Goal: Information Seeking & Learning: Learn about a topic

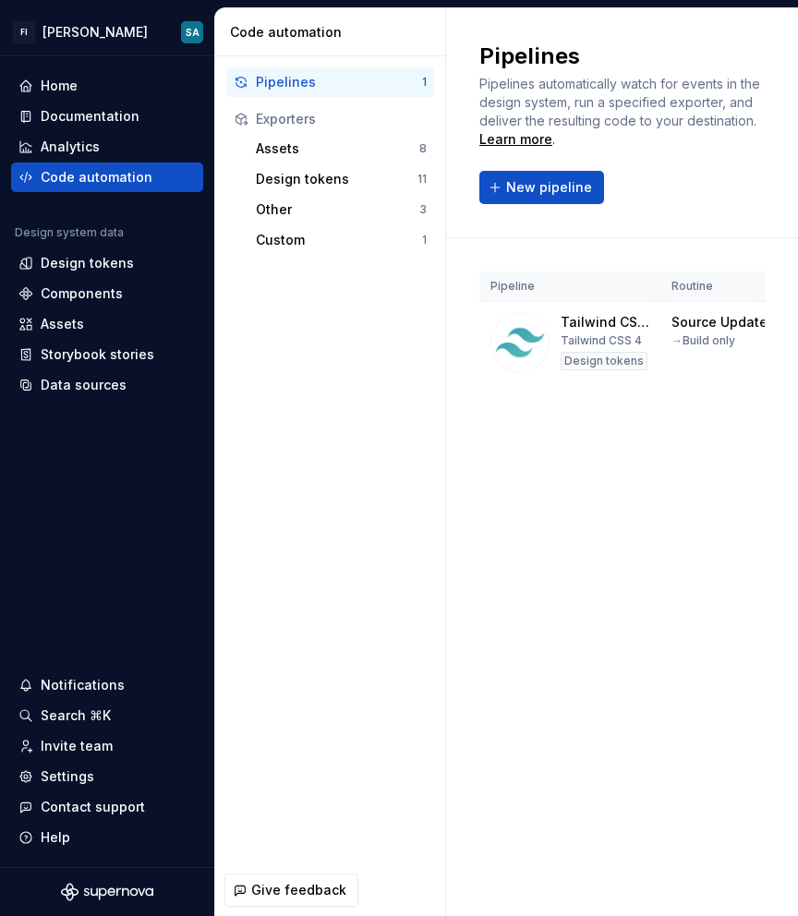
click at [793, 87] on div "Pipelines Pipelines automatically watch for events in the design system, run a …" at bounding box center [622, 123] width 352 height 230
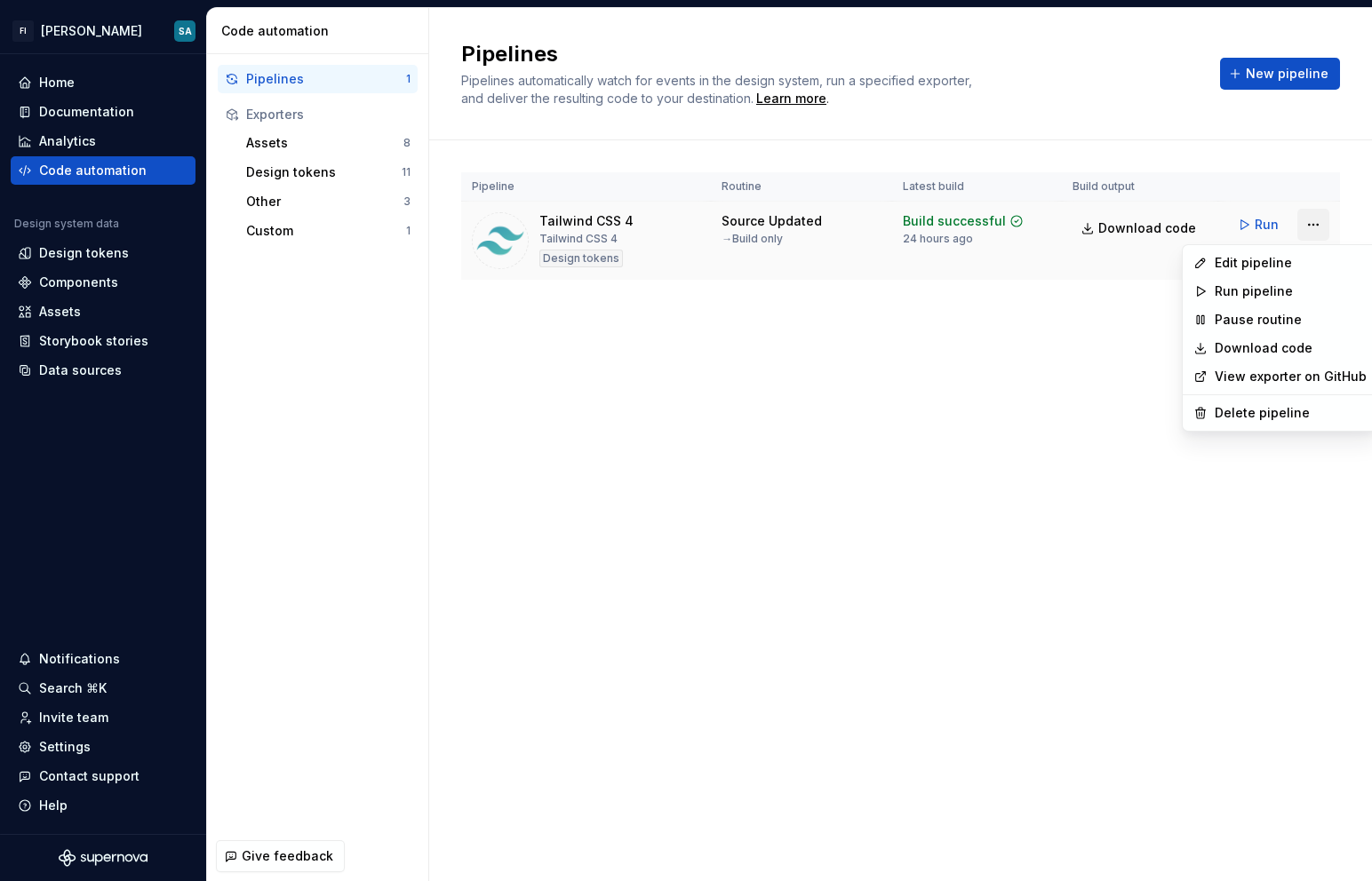
click at [767, 222] on html "FI [PERSON_NAME] SA Home Documentation Analytics Code automation Design system …" at bounding box center [686, 440] width 1372 height 881
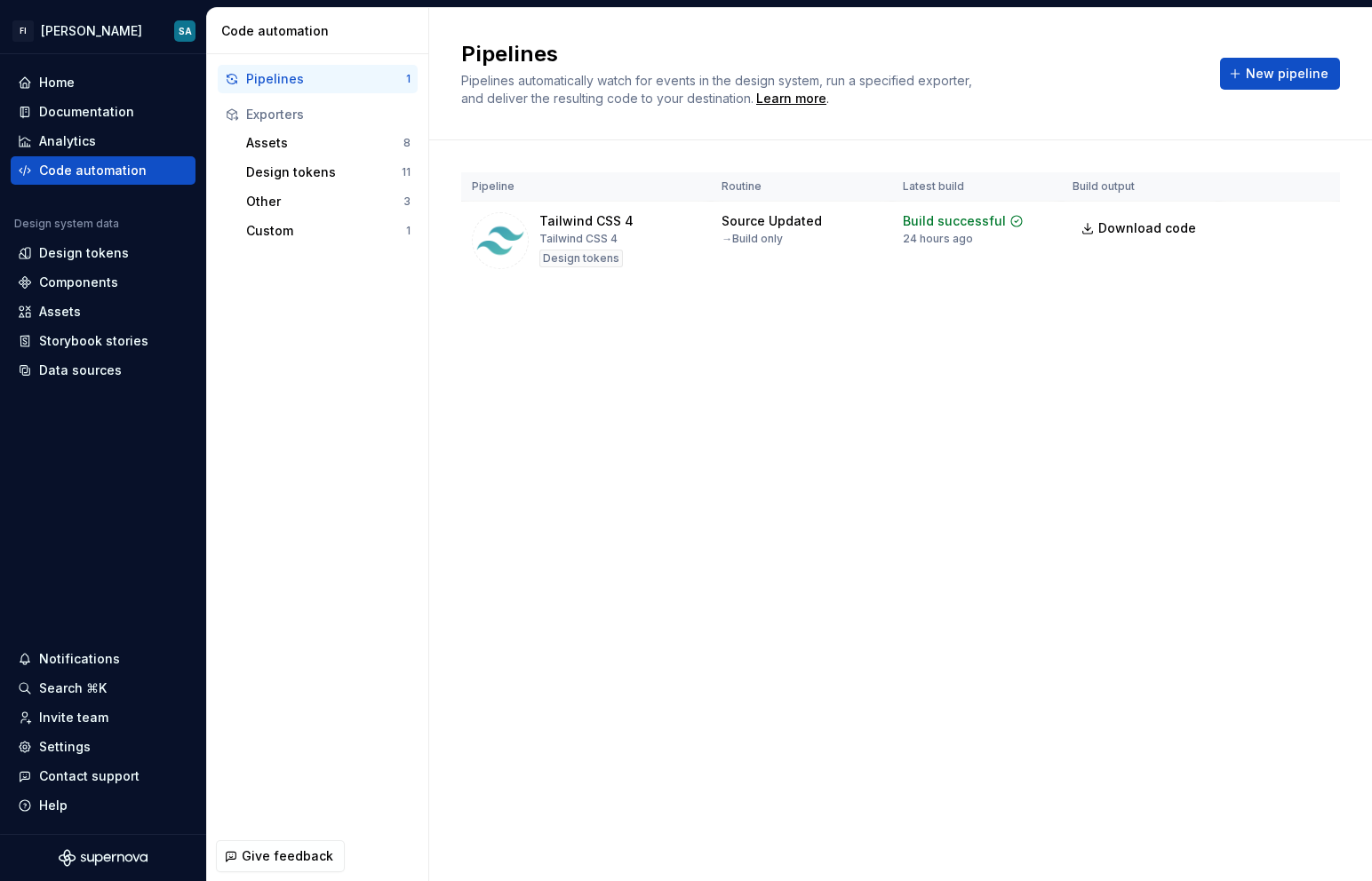
click at [767, 352] on html "FI [PERSON_NAME] SA Home Documentation Analytics Code automation Design system …" at bounding box center [686, 440] width 1372 height 881
click at [53, 244] on div "Design tokens" at bounding box center [84, 253] width 89 height 17
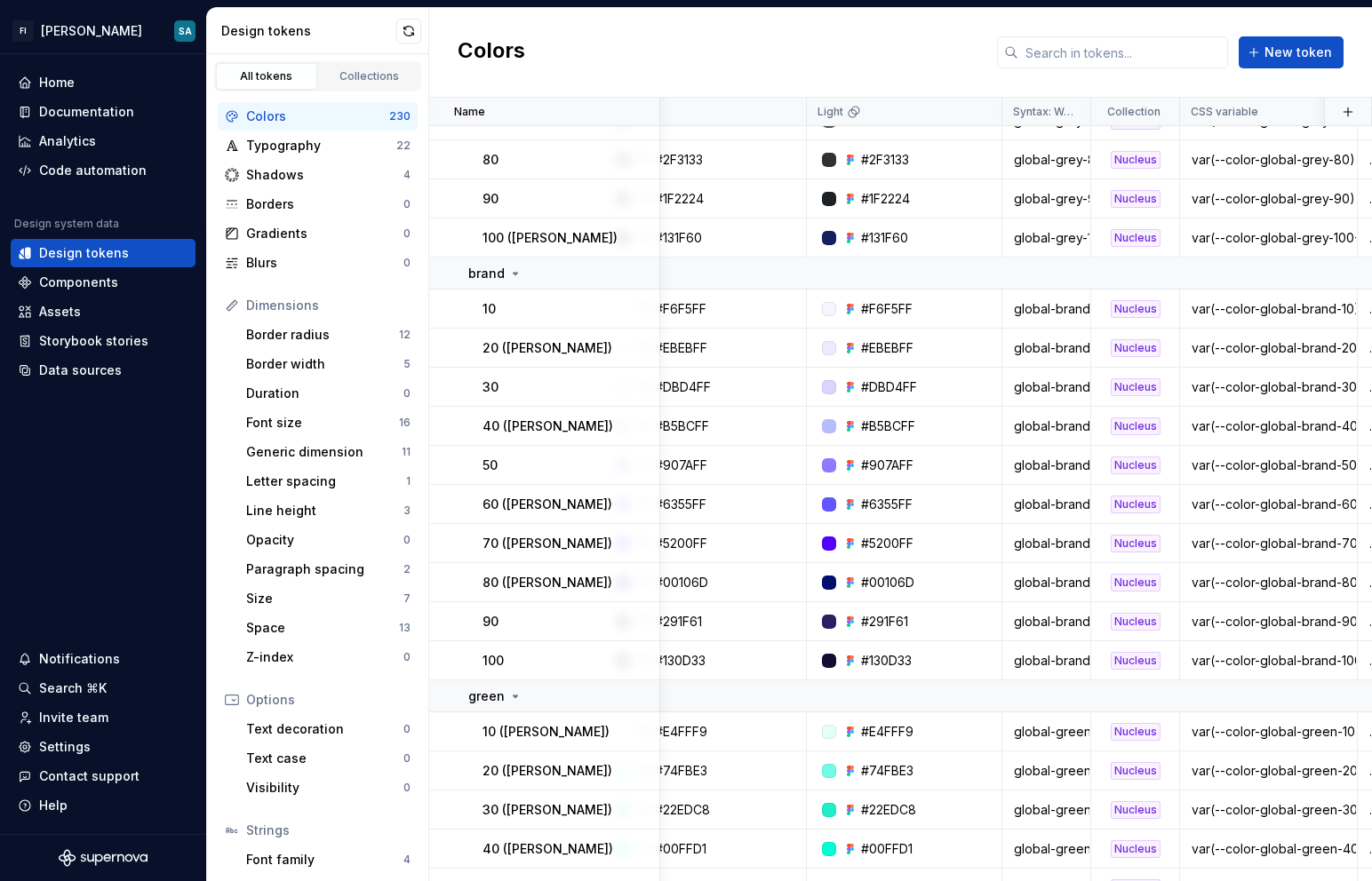
scroll to position [363, 66]
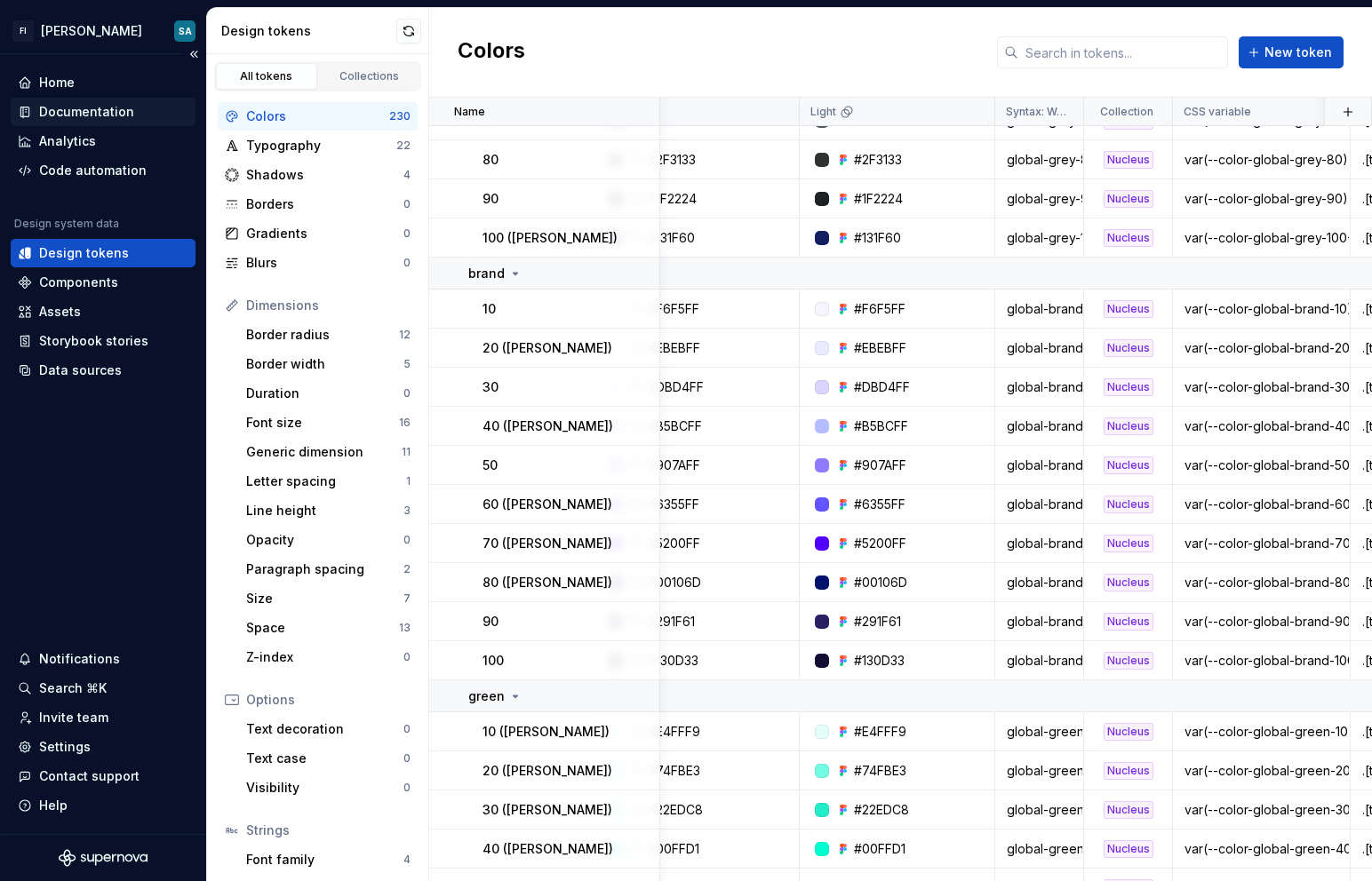
click at [83, 105] on div "Documentation" at bounding box center [87, 112] width 95 height 17
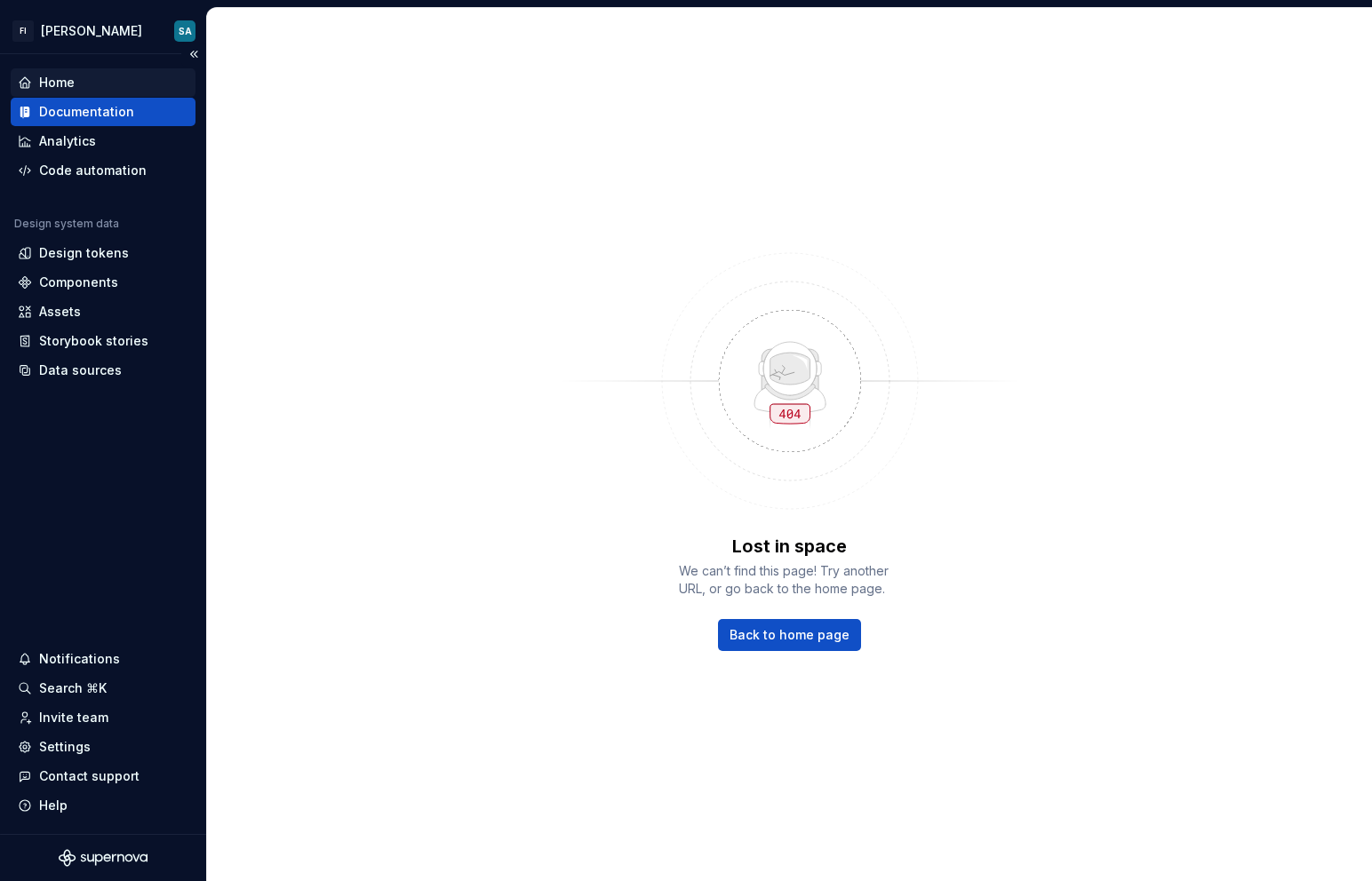
click at [94, 74] on div "Home" at bounding box center [102, 83] width 170 height 17
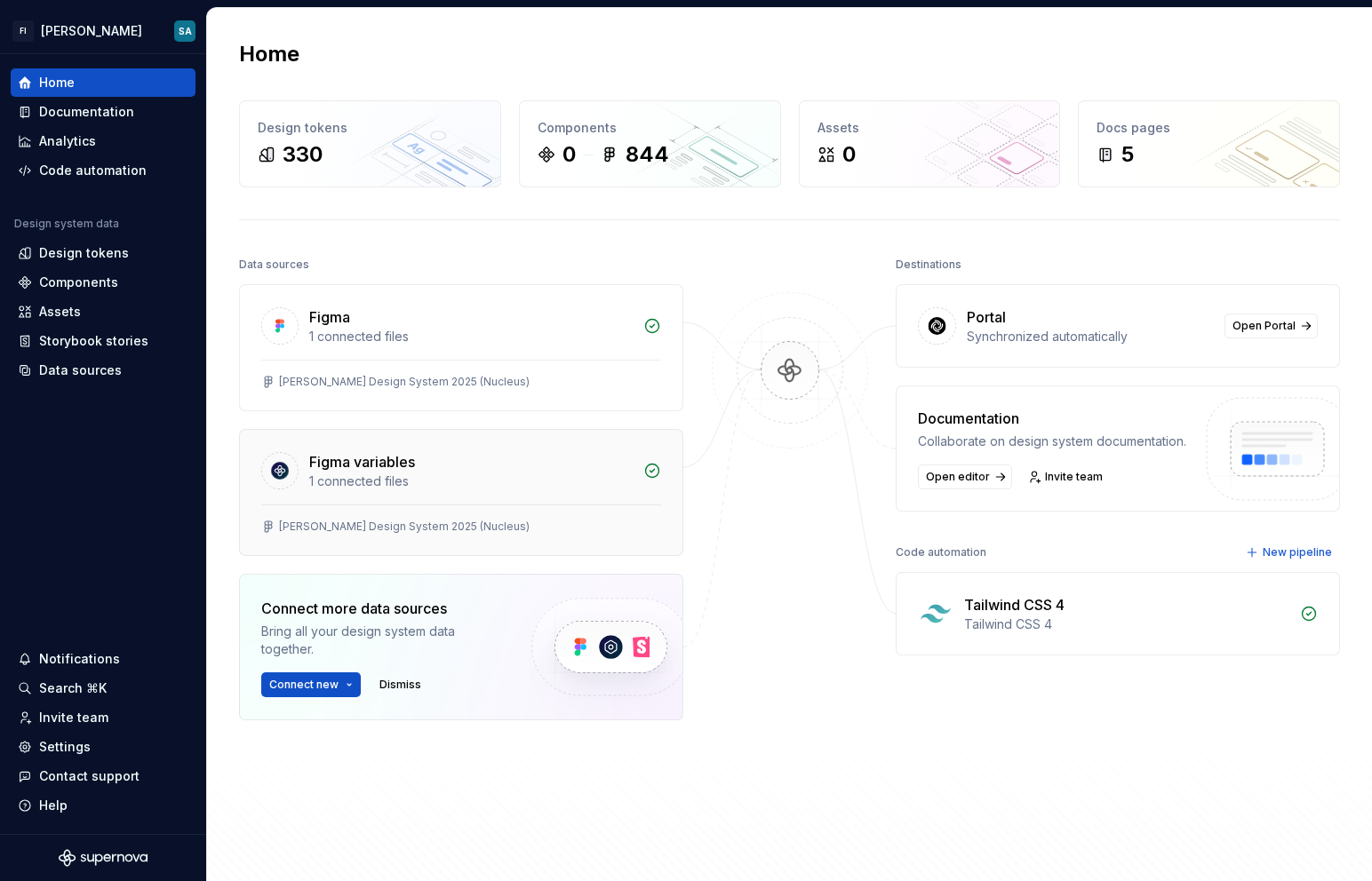
click at [450, 471] on div "Figma variables" at bounding box center [470, 462] width 323 height 21
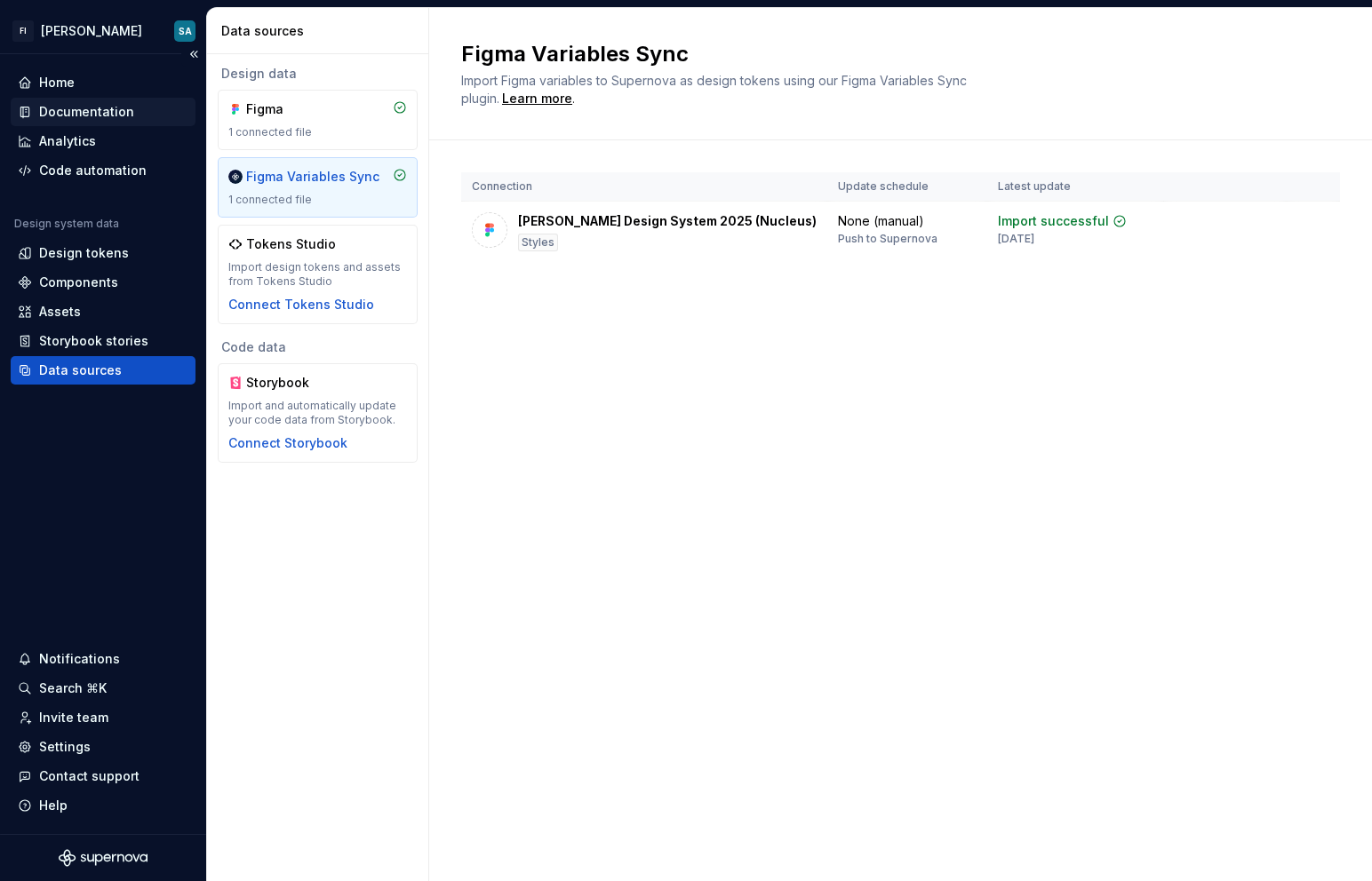
click at [156, 108] on div "Documentation" at bounding box center [102, 112] width 170 height 17
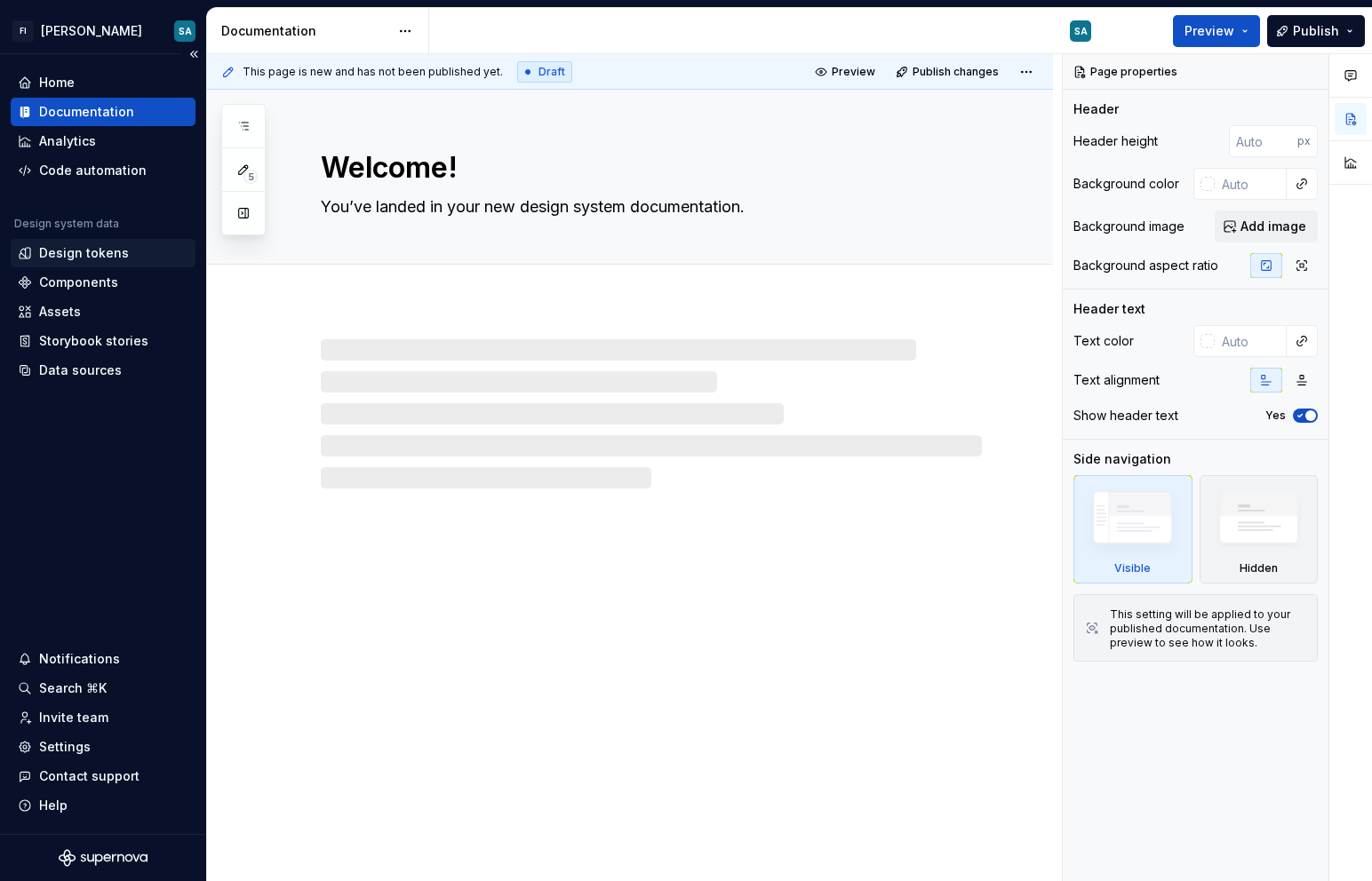
click at [96, 249] on div "Design tokens" at bounding box center [84, 253] width 89 height 17
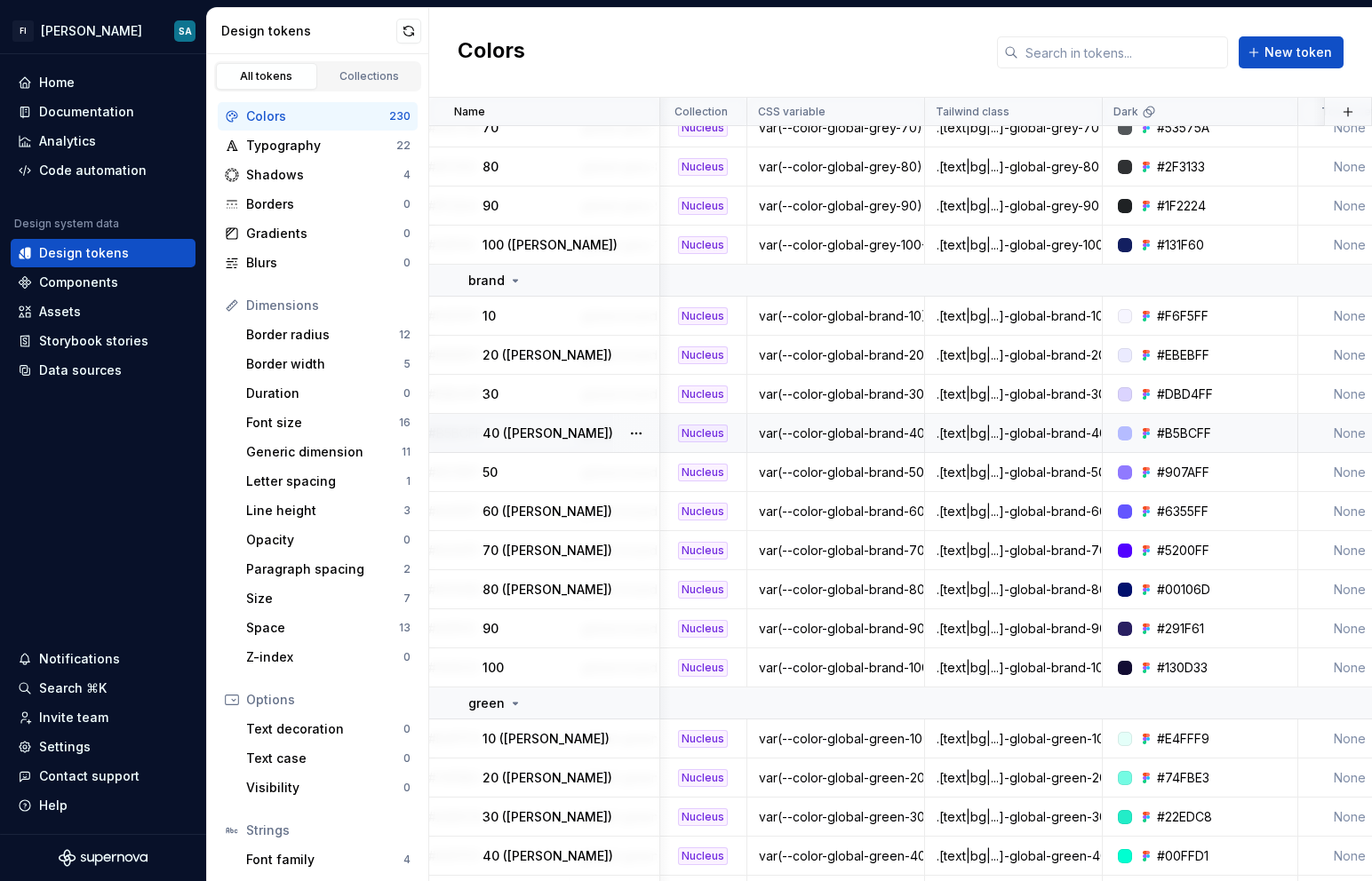
scroll to position [355, 493]
click at [767, 348] on div "#EBEBFF" at bounding box center [1183, 355] width 52 height 17
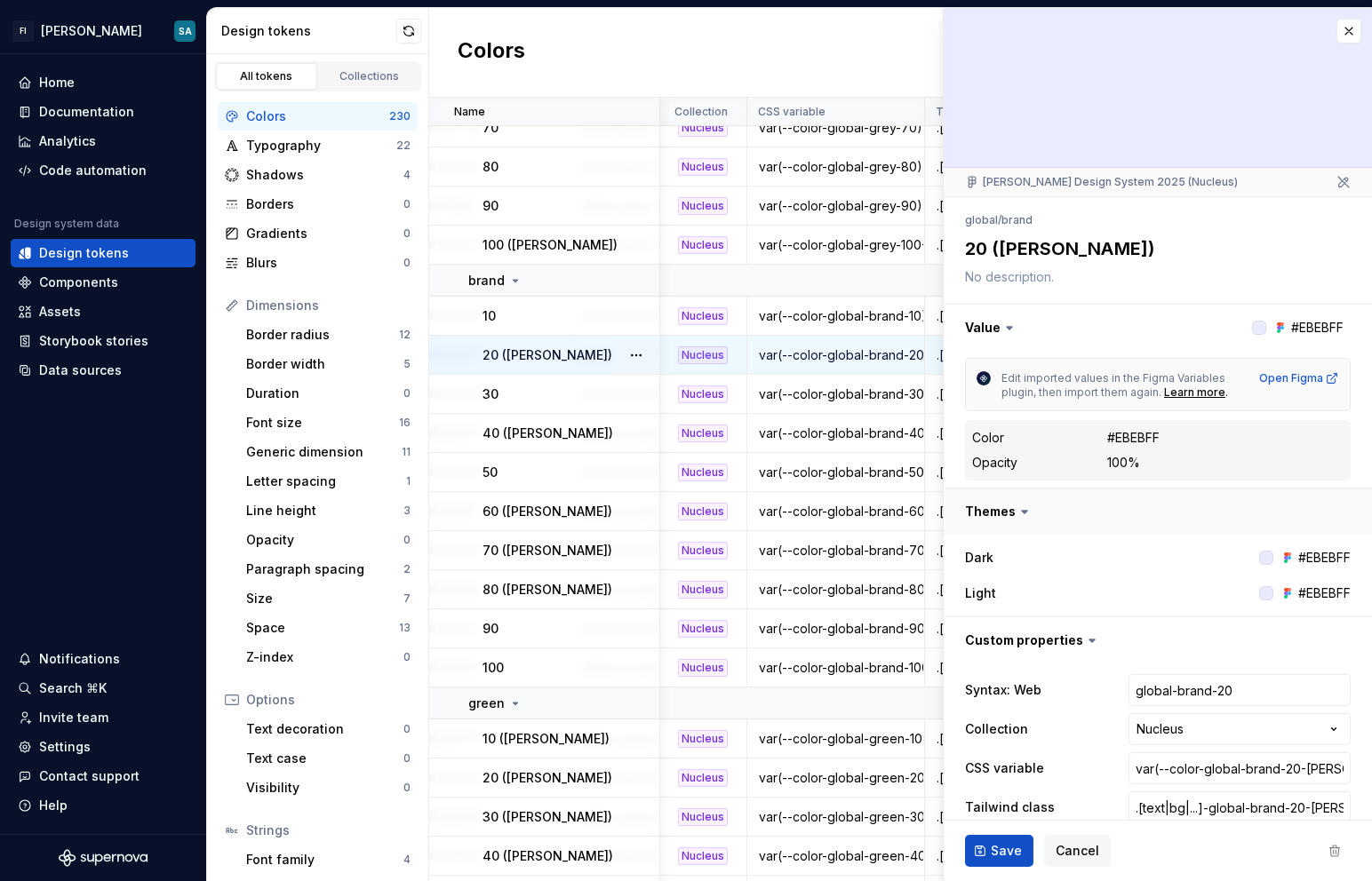
scroll to position [64, 0]
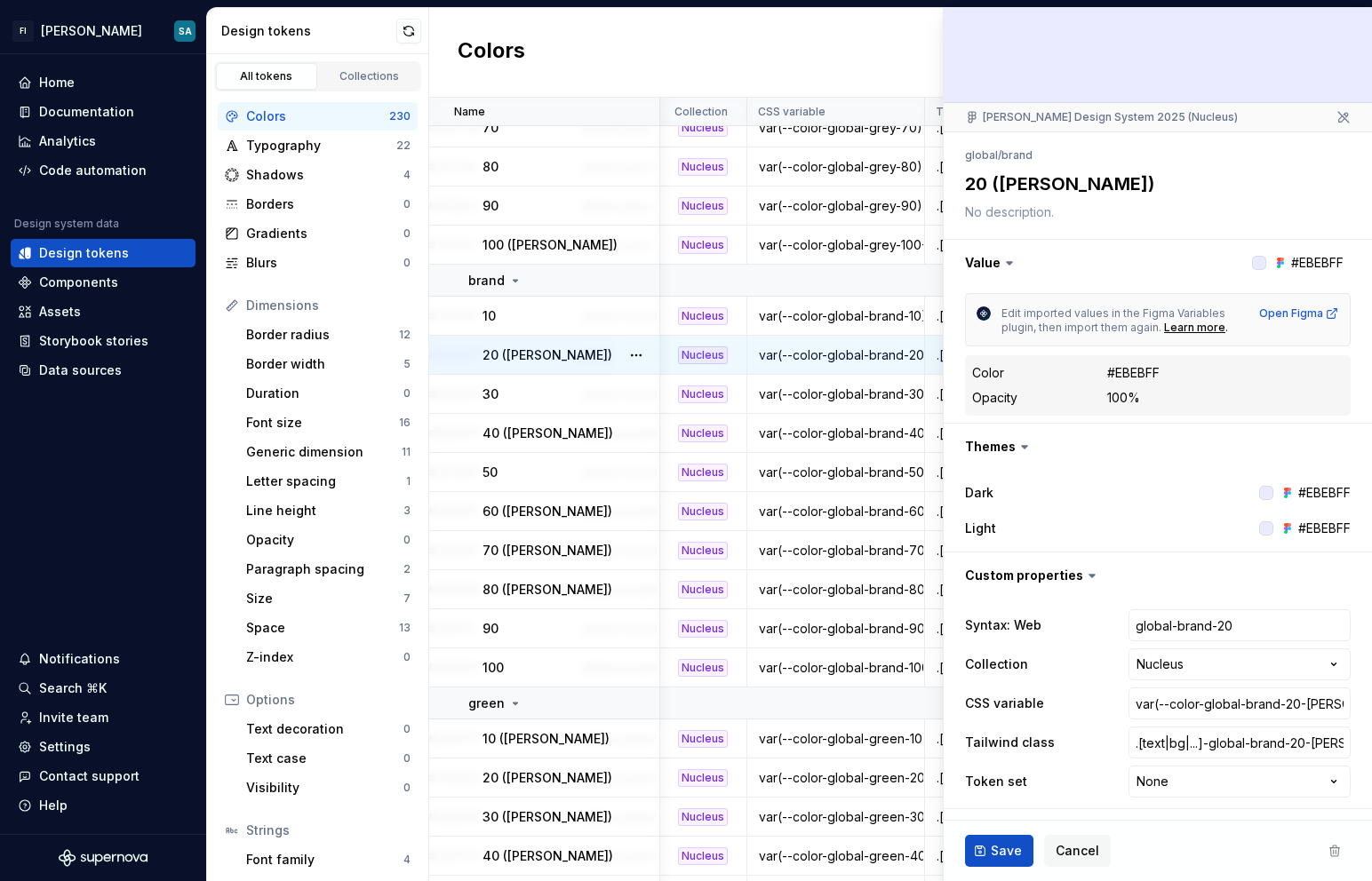
click at [767, 494] on div "#EBEBFF" at bounding box center [1325, 492] width 52 height 17
click at [767, 311] on div "Open Figma" at bounding box center [1299, 314] width 80 height 14
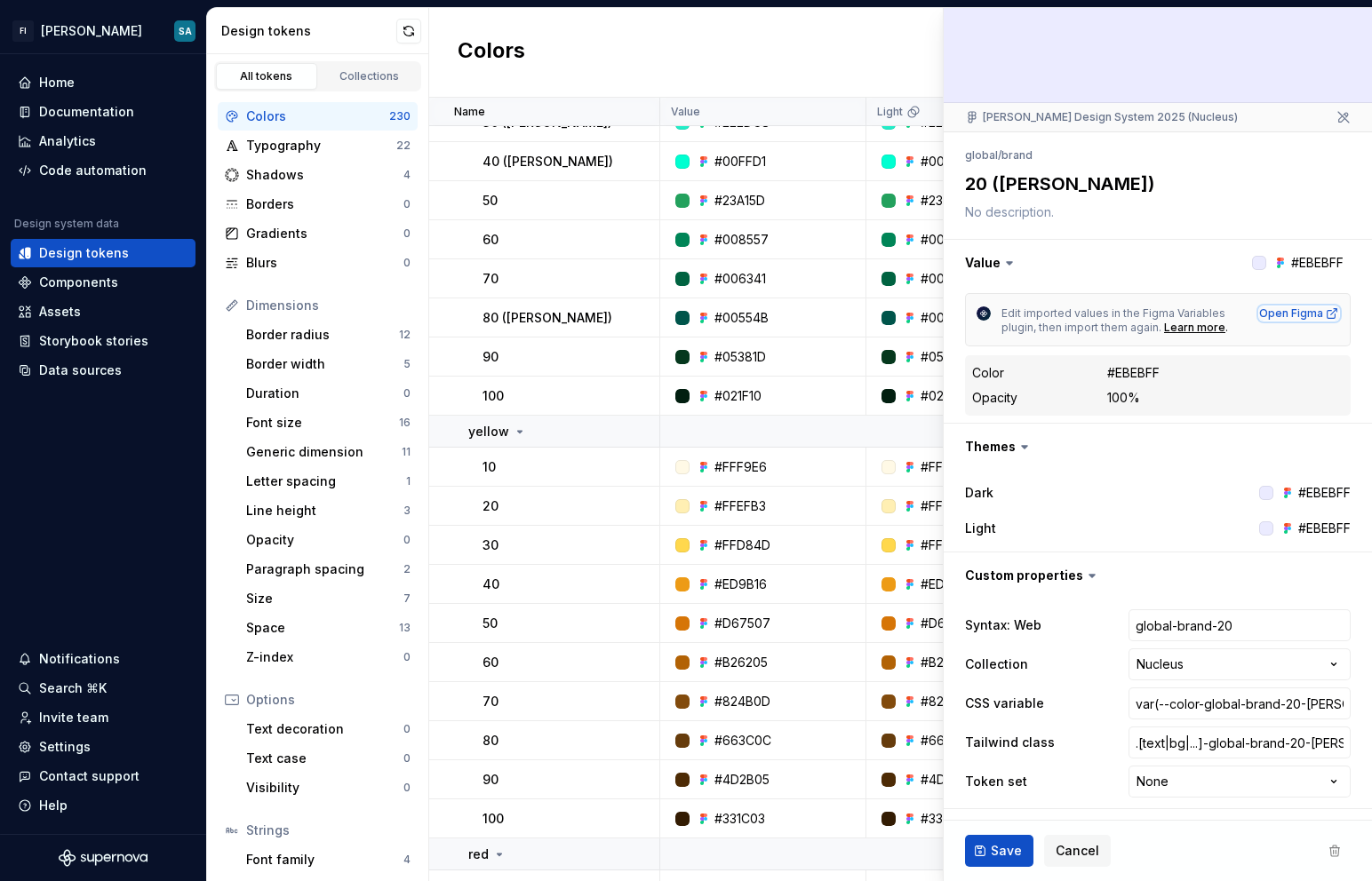
scroll to position [1049, 0]
click at [597, 470] on div "10" at bounding box center [571, 468] width 176 height 17
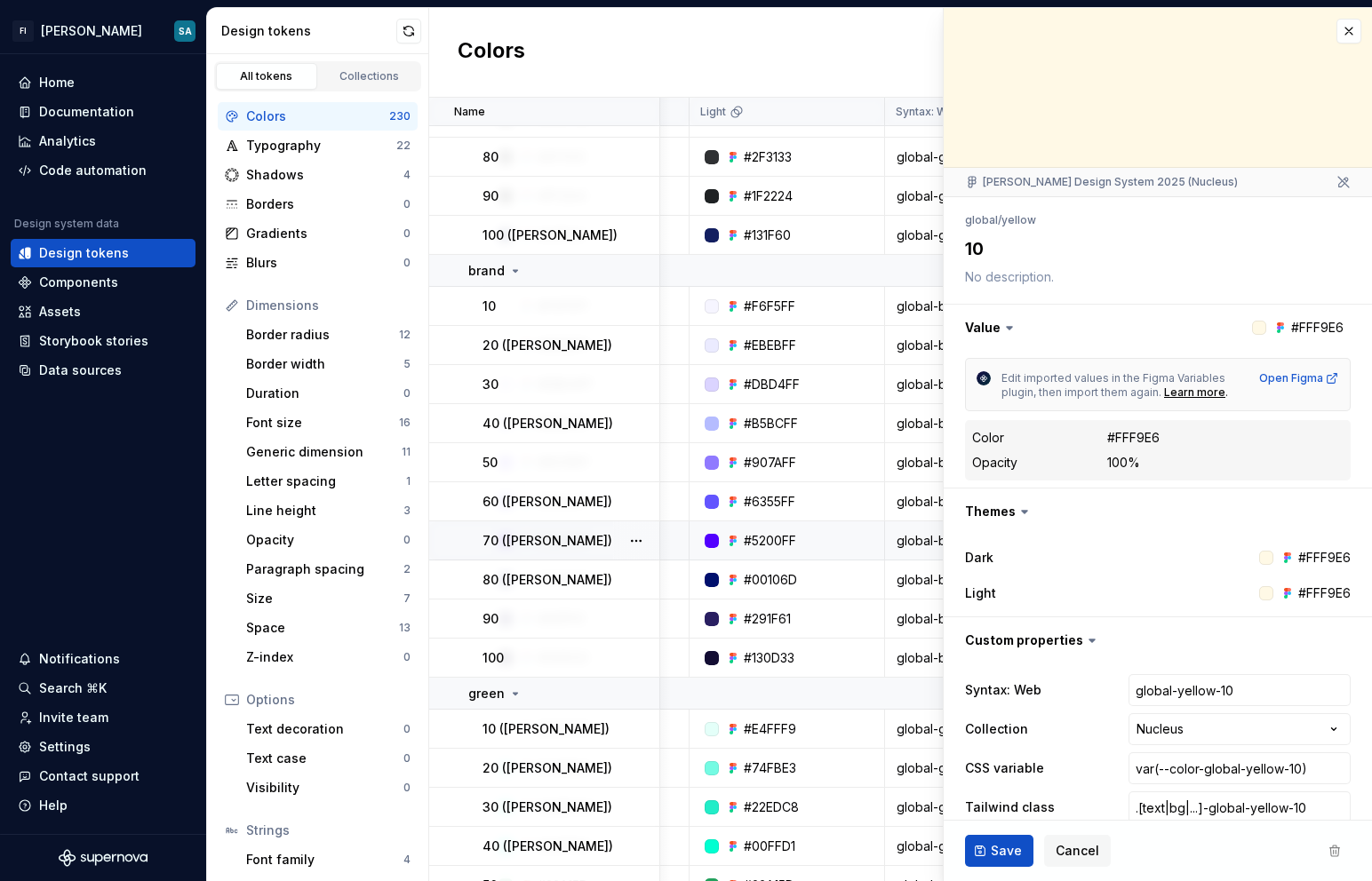
scroll to position [365, 11]
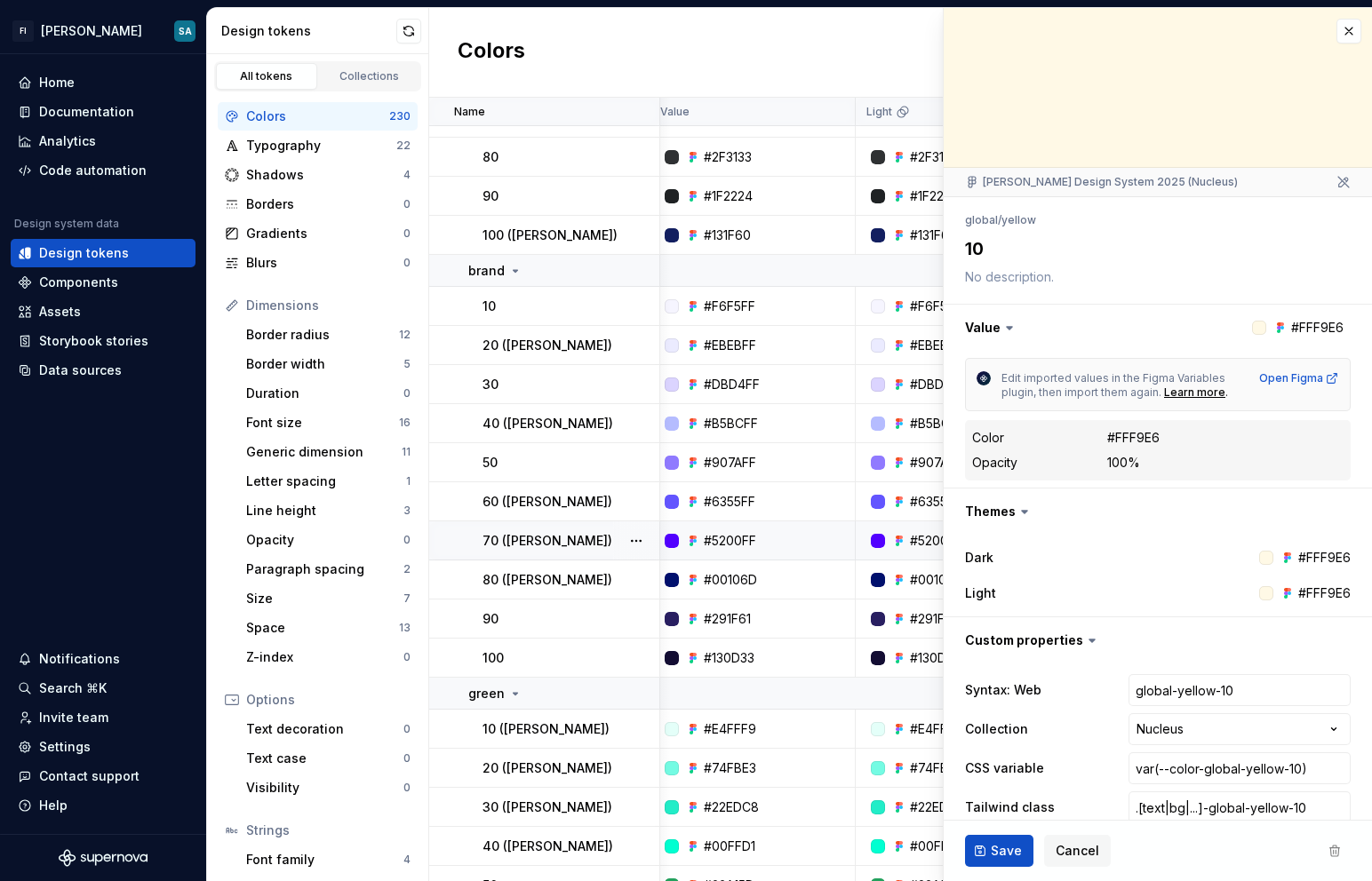
click at [741, 536] on div "#5200FF" at bounding box center [730, 541] width 52 height 17
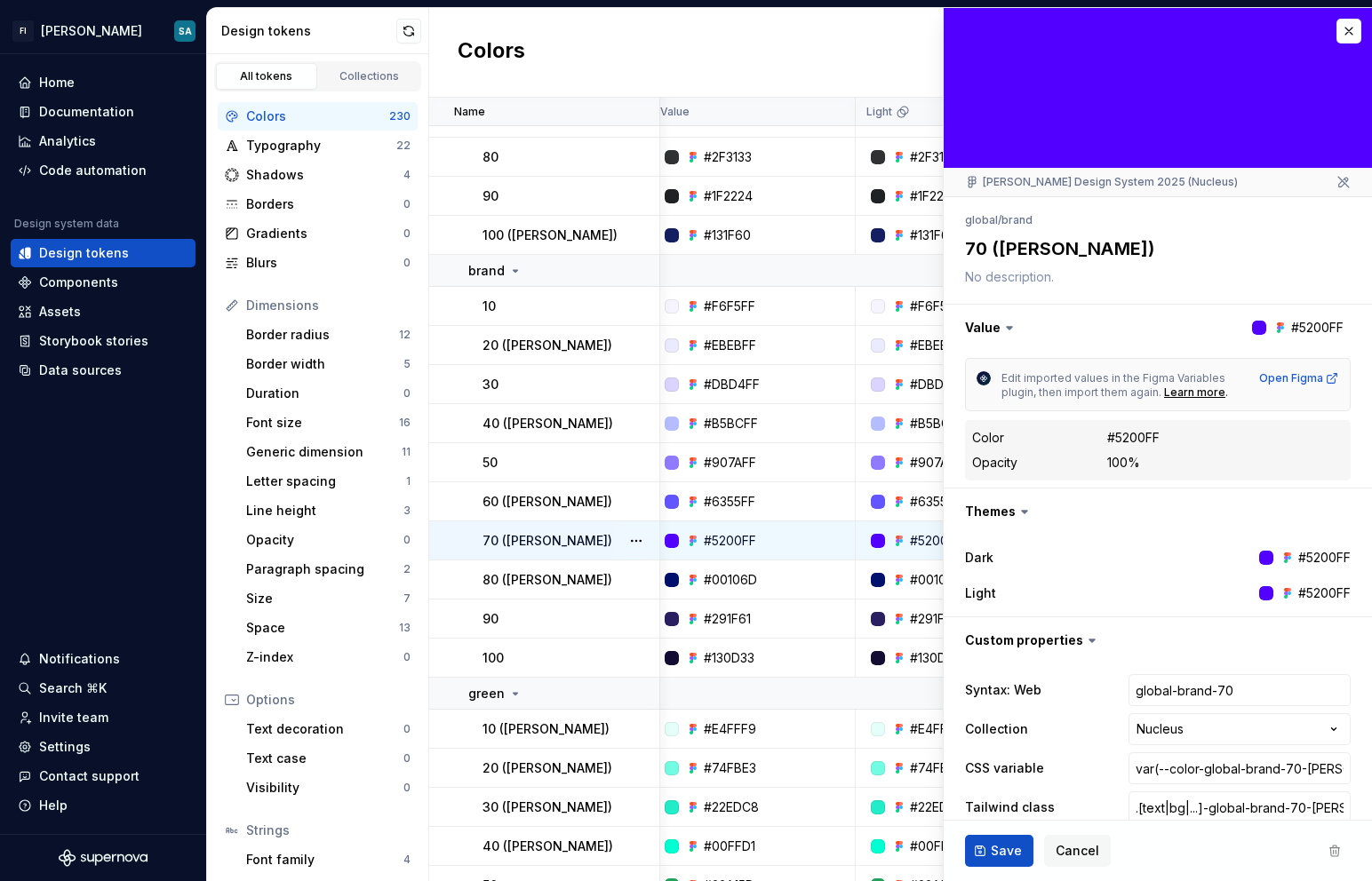
click at [767, 565] on div "#5200FF" at bounding box center [1315, 558] width 70 height 17
click at [767, 596] on div at bounding box center [1266, 593] width 14 height 14
click at [767, 339] on button "button" at bounding box center [1157, 328] width 428 height 46
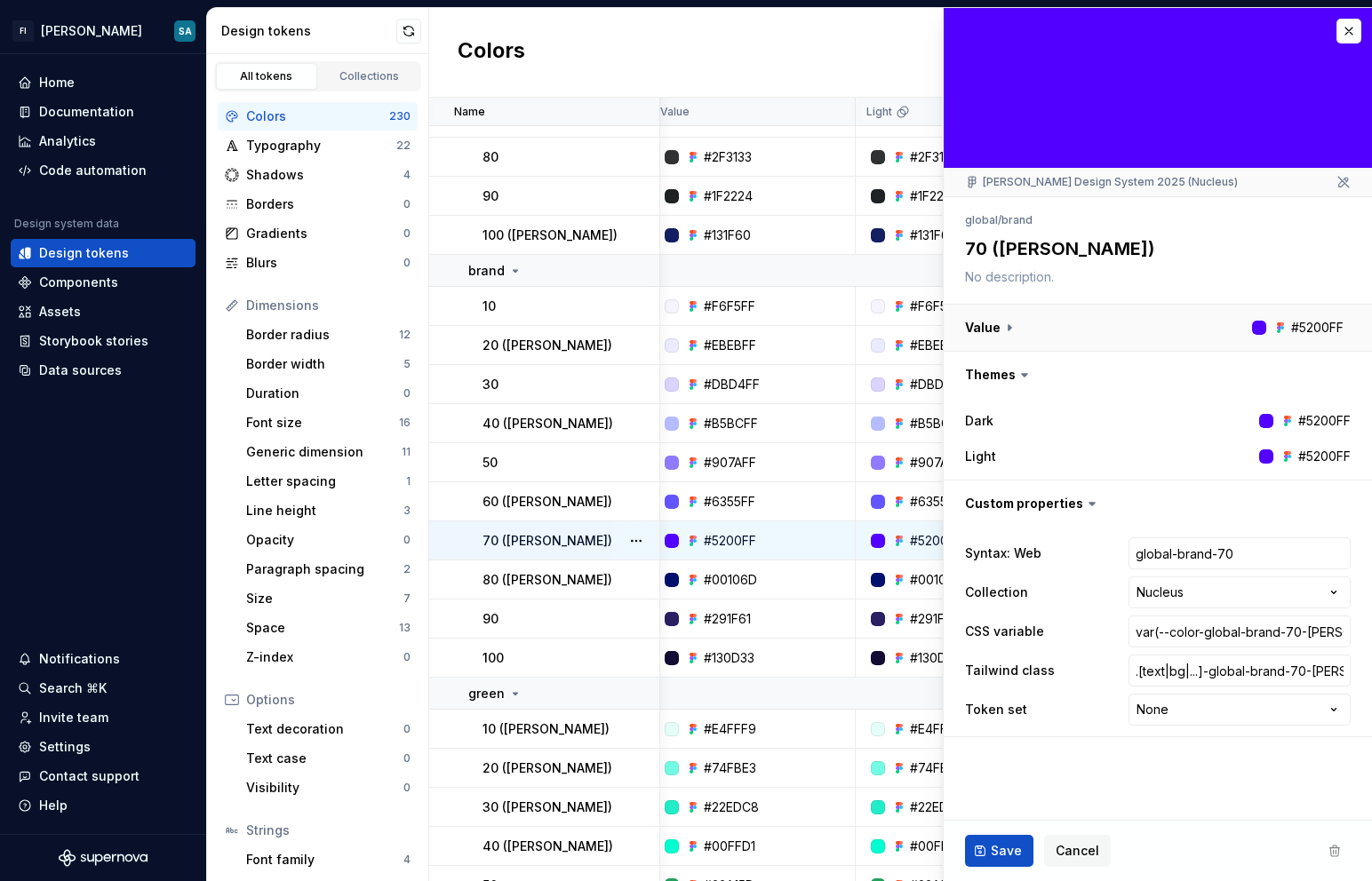
click at [767, 339] on button "button" at bounding box center [1157, 328] width 428 height 46
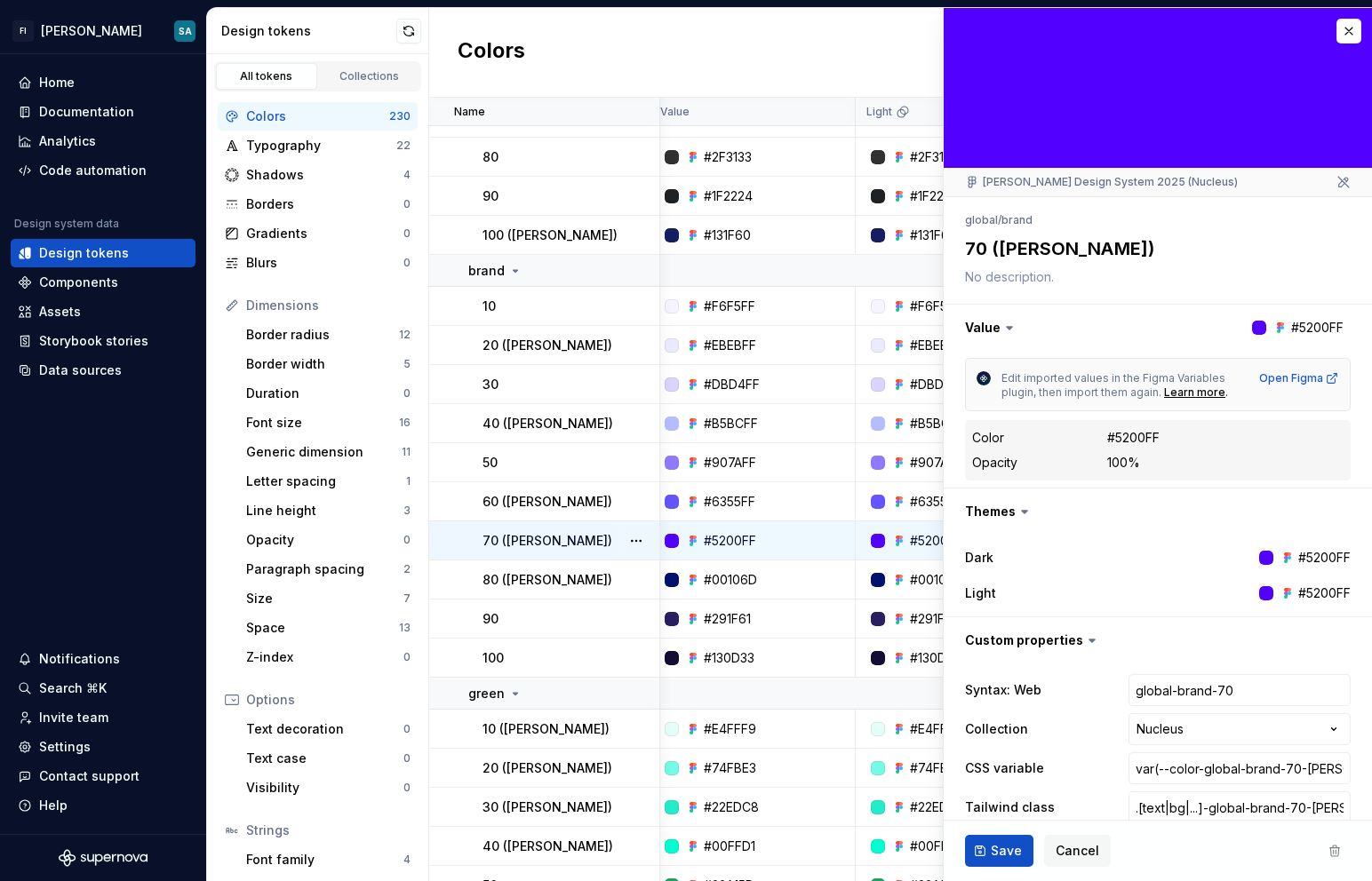
click at [767, 550] on div "#5200FF" at bounding box center [1315, 558] width 70 height 17
click at [767, 521] on button "button" at bounding box center [1157, 512] width 428 height 46
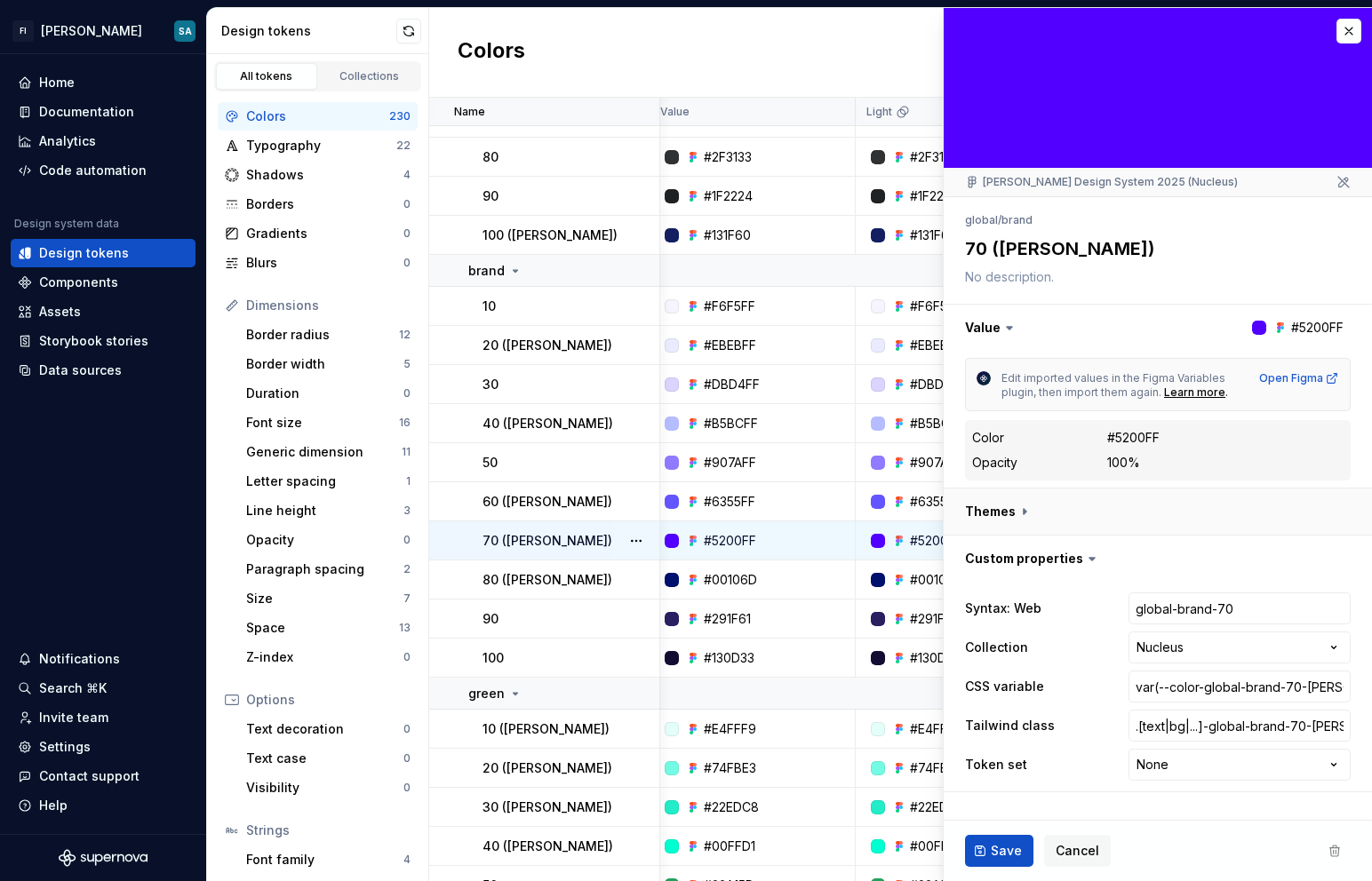
click at [767, 521] on button "button" at bounding box center [1157, 512] width 428 height 46
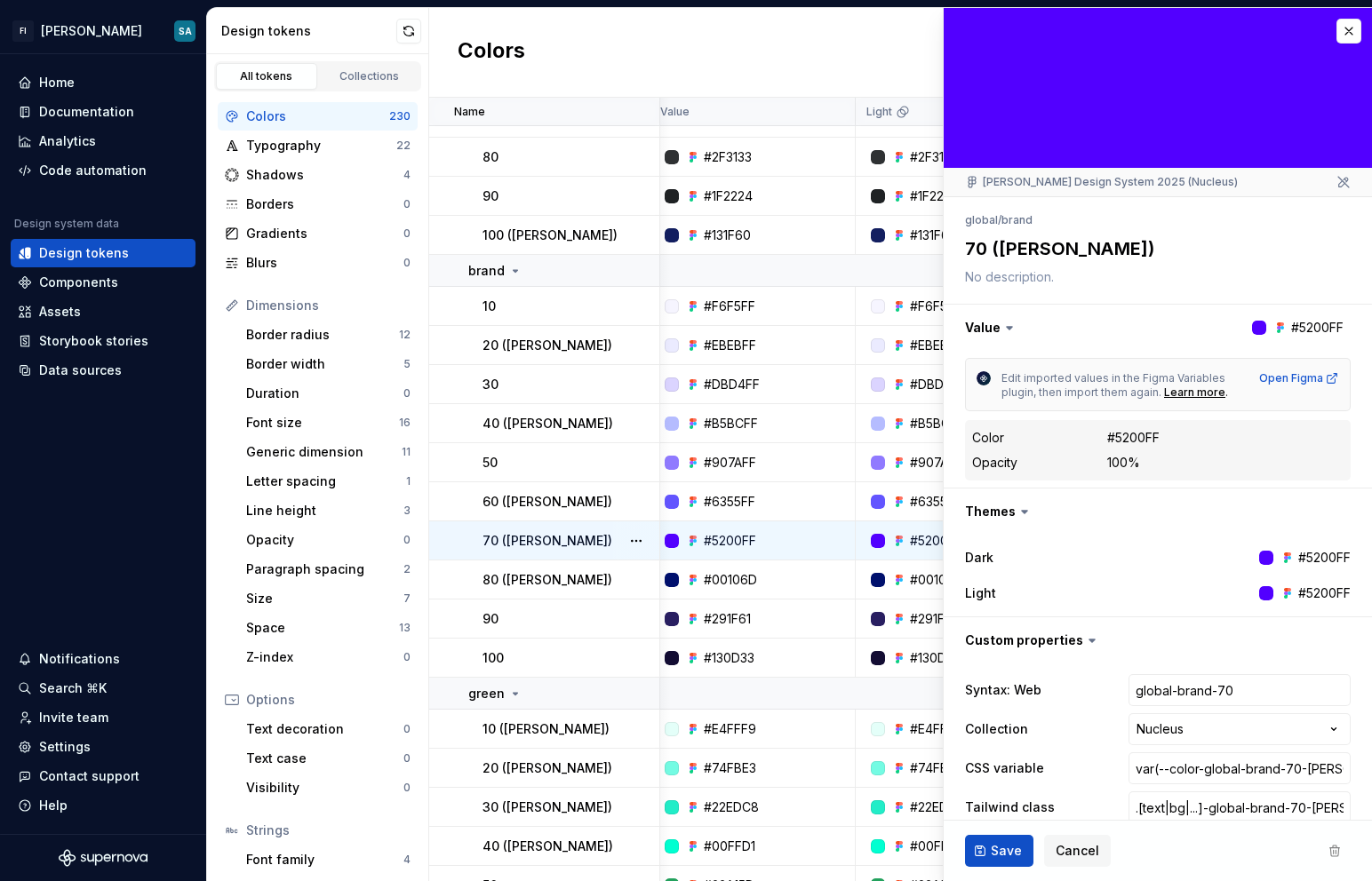
click at [767, 560] on div "#5200FF" at bounding box center [1315, 558] width 70 height 17
click at [767, 558] on div "#5200FF" at bounding box center [1325, 558] width 52 height 17
click at [767, 592] on div at bounding box center [1266, 593] width 14 height 14
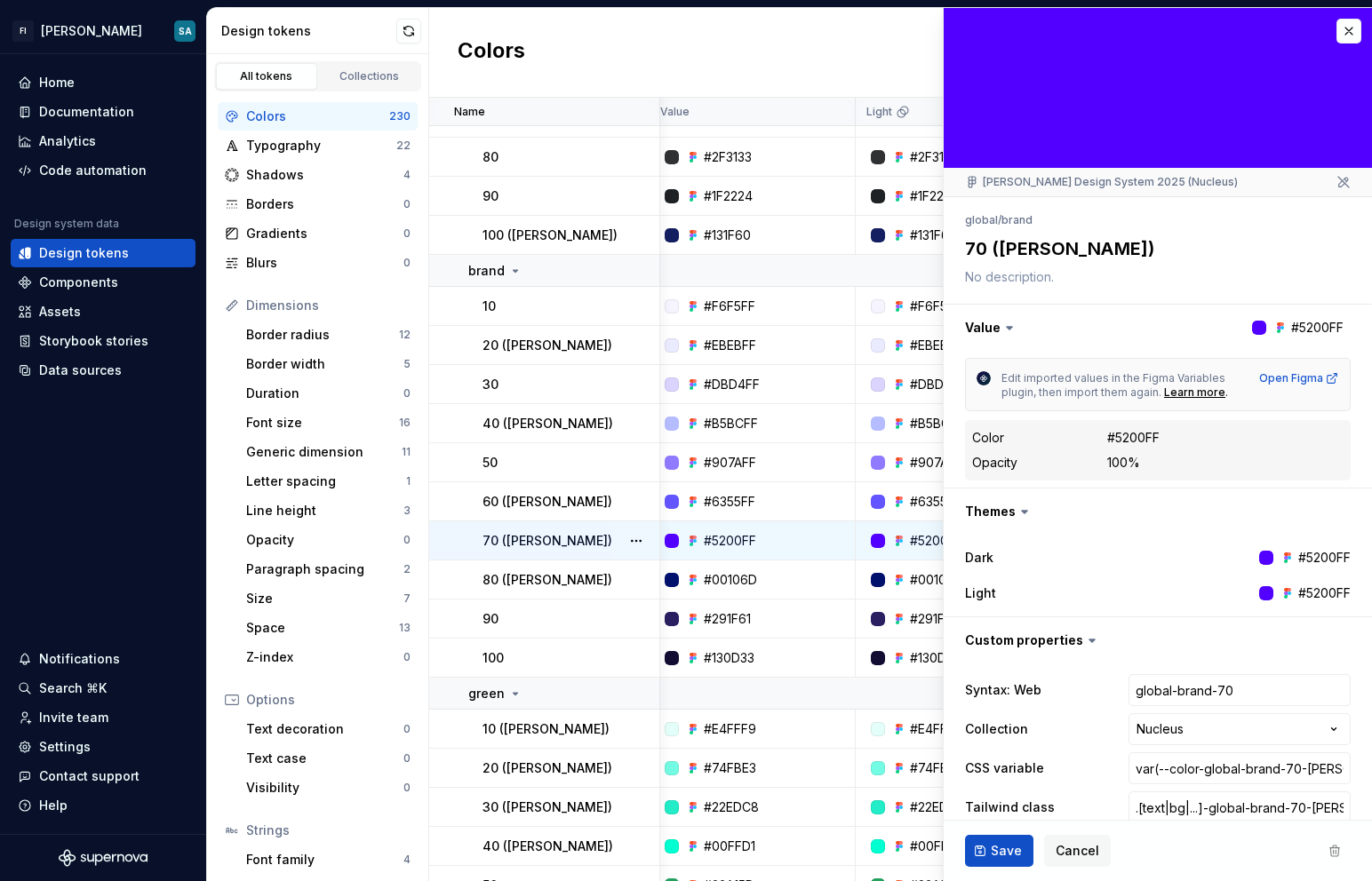
click at [767, 592] on div at bounding box center [1266, 593] width 14 height 14
click at [767, 558] on label "Dark" at bounding box center [979, 558] width 29 height 17
click at [767, 393] on div "Learn more" at bounding box center [1195, 392] width 62 height 14
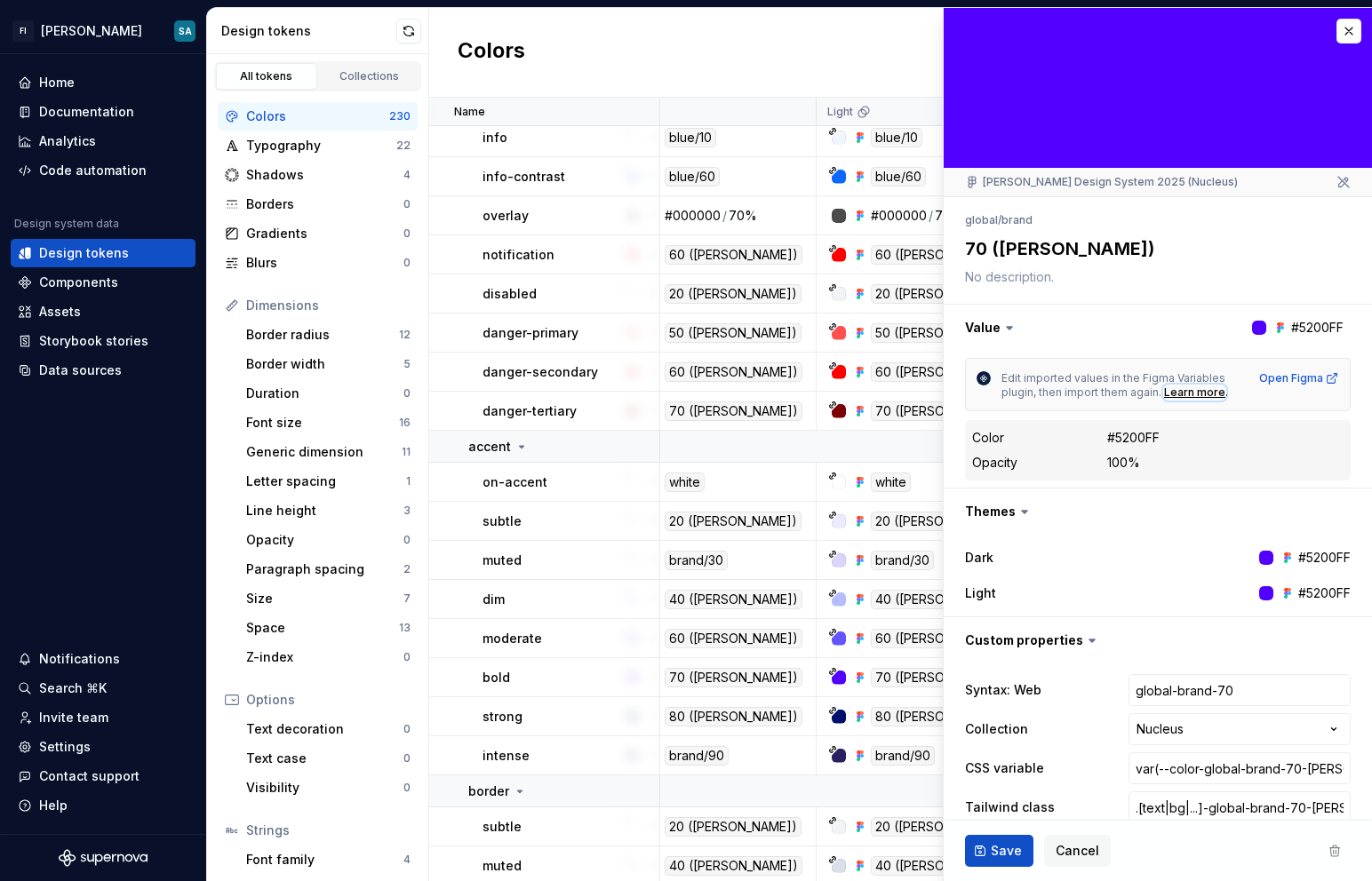
scroll to position [3768, 52]
type textarea "*"
